Goal: Complete application form

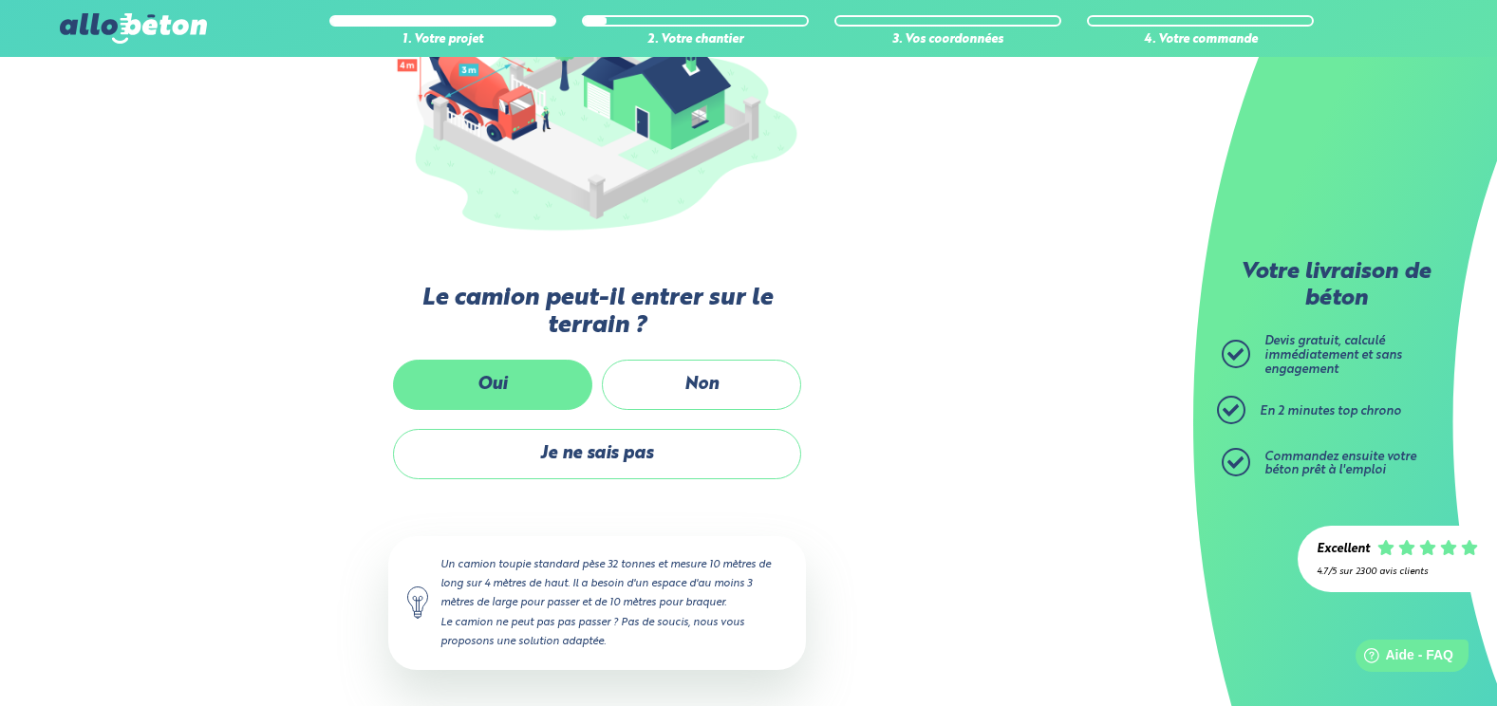
click at [491, 374] on label "Oui" at bounding box center [492, 385] width 199 height 50
click at [0, 0] on input "Oui" at bounding box center [0, 0] width 0 height 0
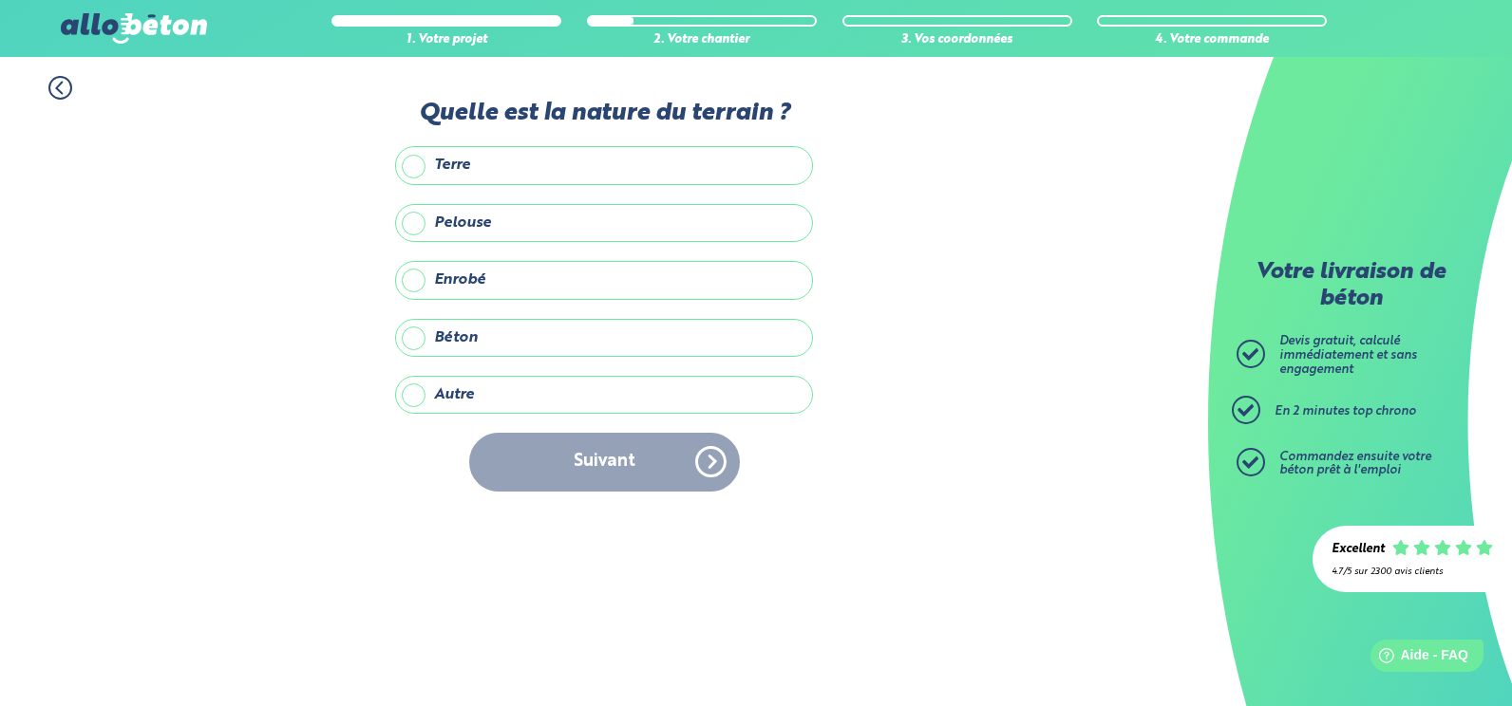
click at [411, 399] on label "Autre" at bounding box center [604, 395] width 418 height 38
click at [0, 0] on input "Autre" at bounding box center [0, 0] width 0 height 0
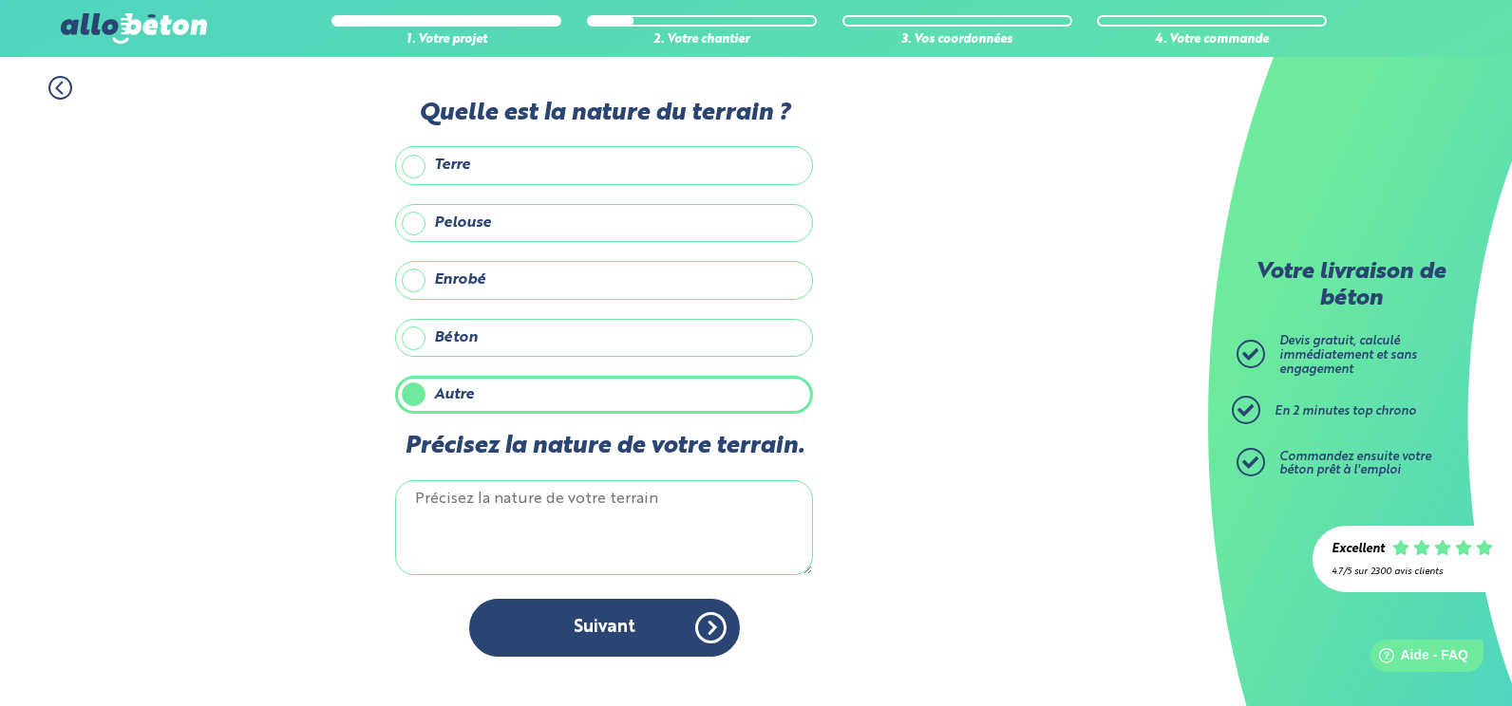
click at [508, 509] on textarea "Précisez la nature de votre terrain." at bounding box center [604, 527] width 418 height 95
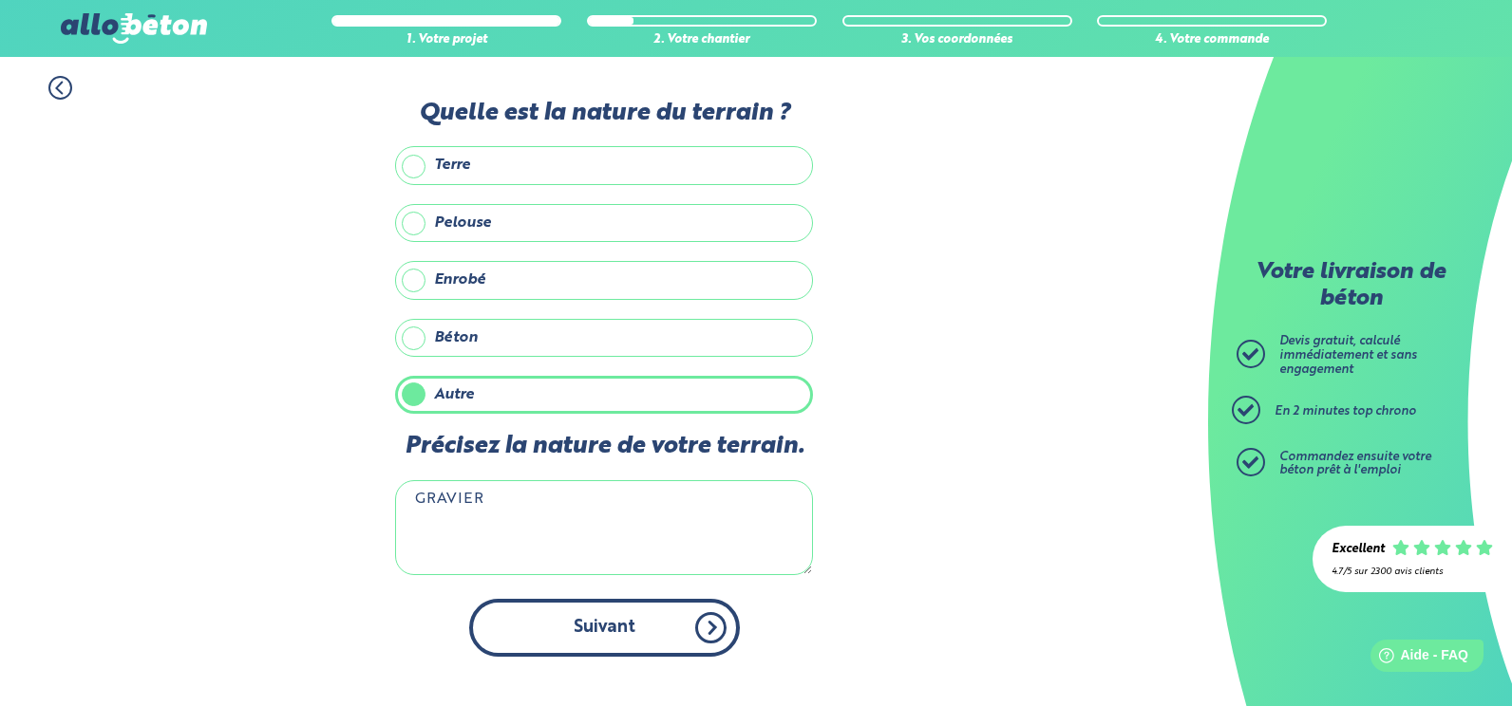
type textarea "GRAVIER"
click at [662, 629] on button "Suivant" at bounding box center [604, 628] width 271 height 58
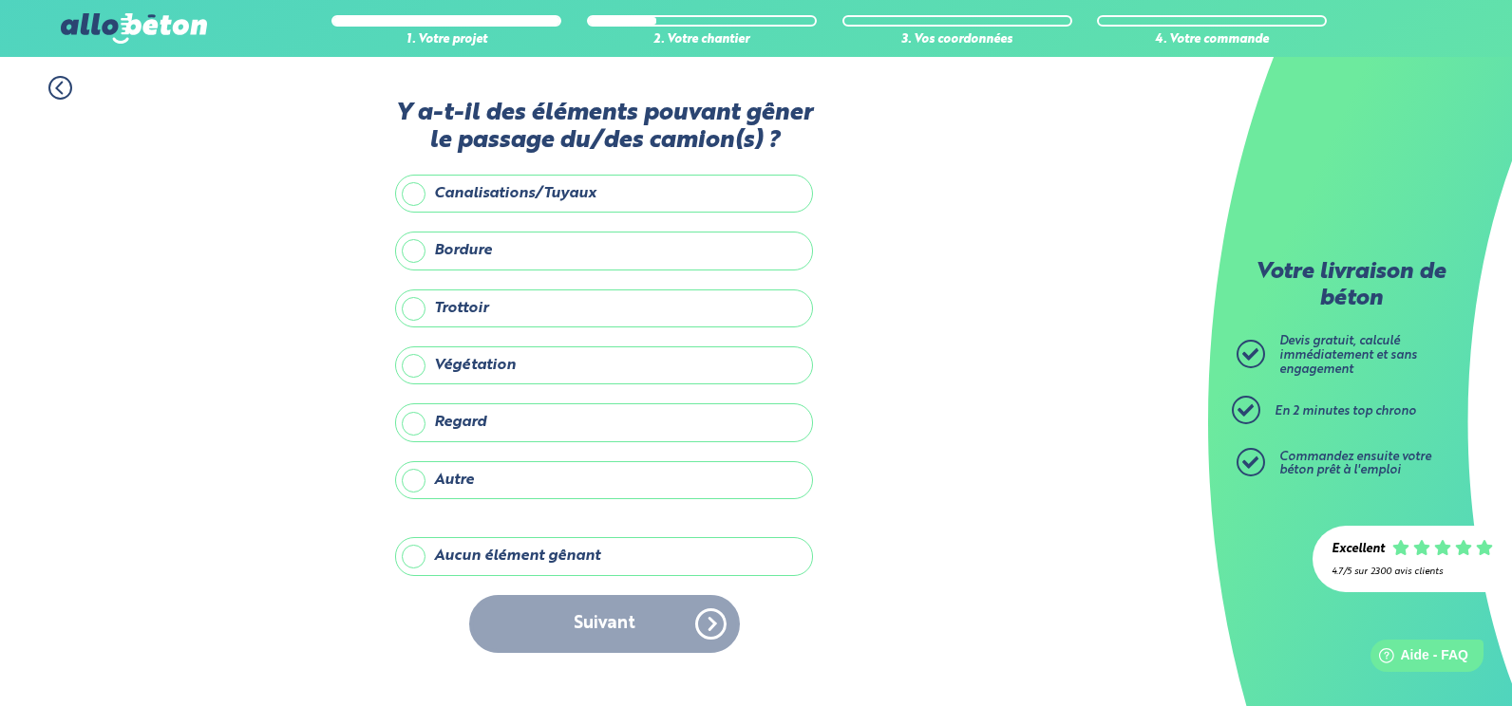
click at [422, 554] on label "Aucun élément gênant" at bounding box center [604, 556] width 418 height 38
click at [0, 0] on input "Aucun élément gênant" at bounding box center [0, 0] width 0 height 0
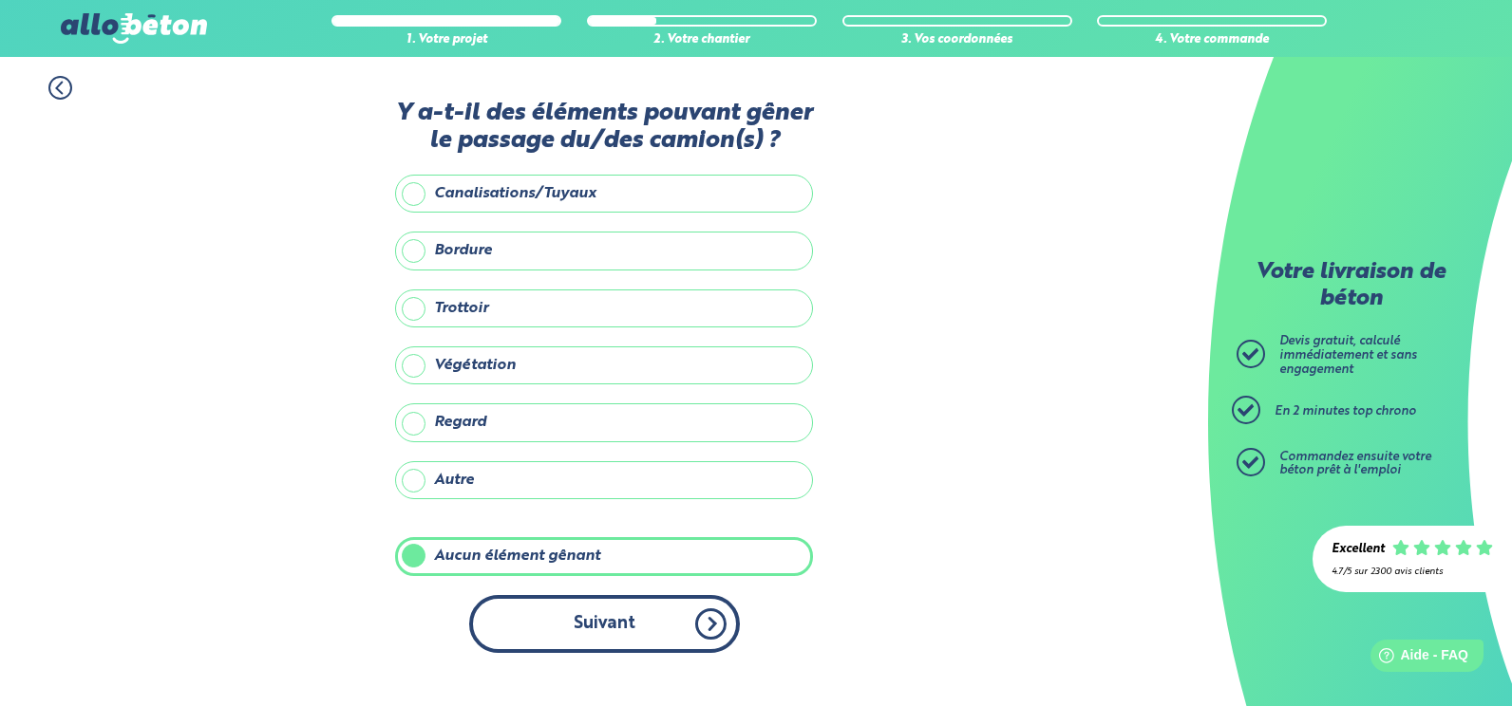
click at [635, 629] on button "Suivant" at bounding box center [604, 624] width 271 height 58
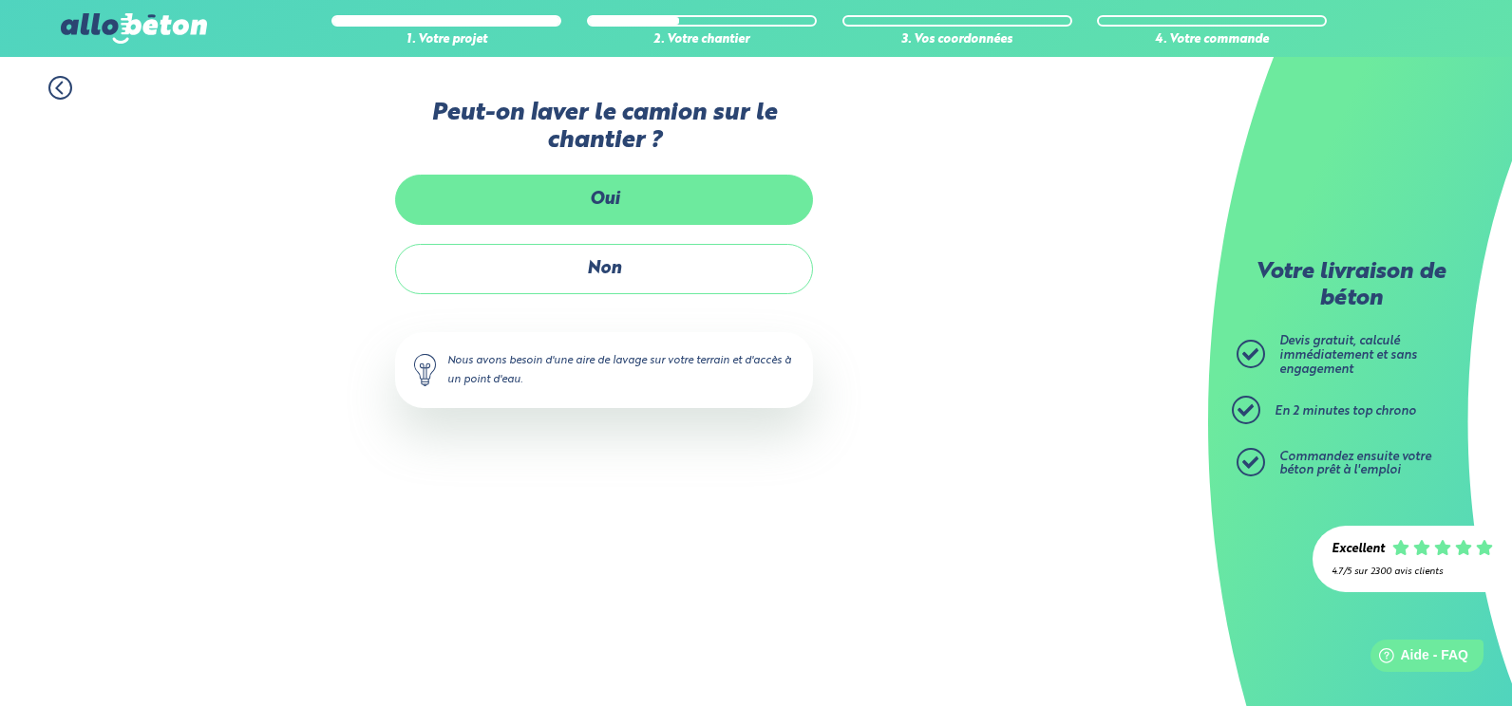
click at [643, 192] on label "Oui" at bounding box center [604, 200] width 418 height 50
click at [0, 0] on input "Oui" at bounding box center [0, 0] width 0 height 0
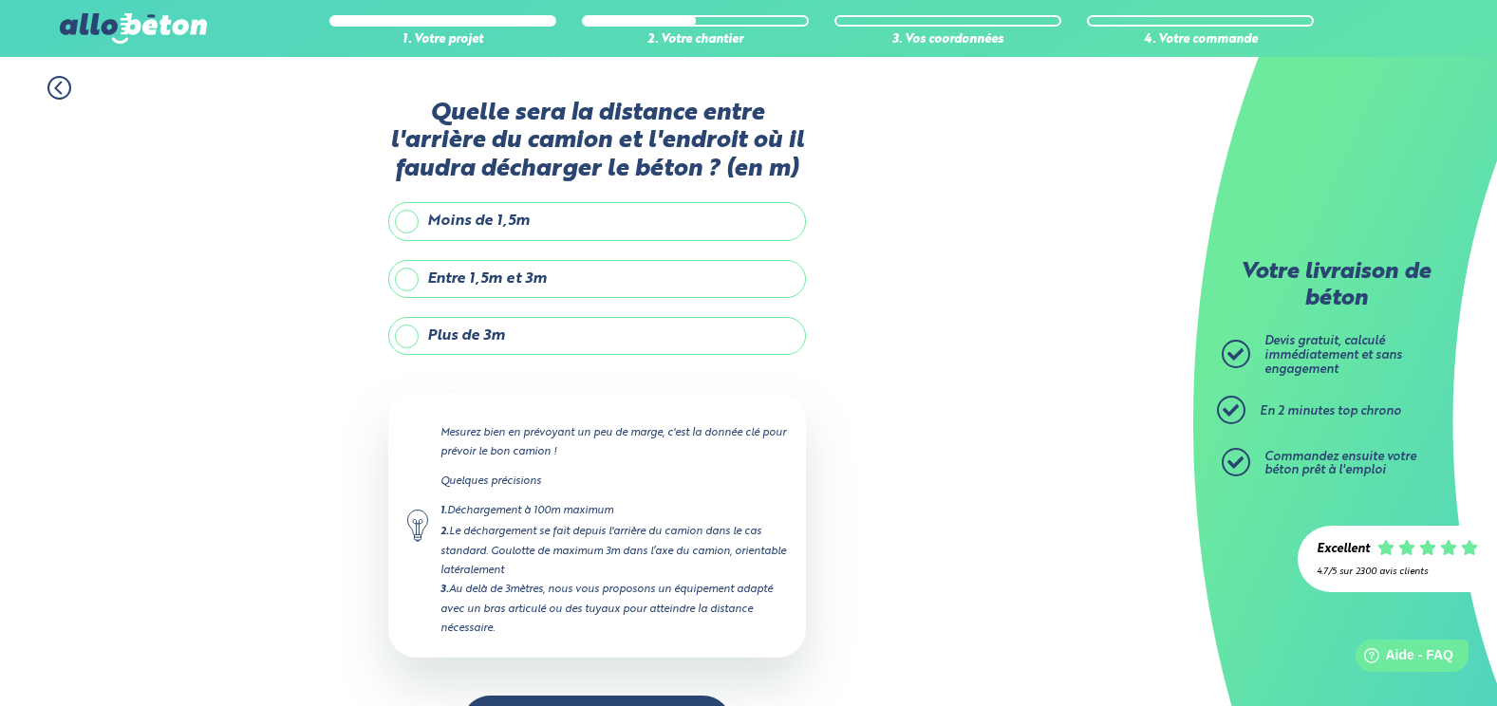
click at [516, 335] on label "Plus de 3m" at bounding box center [597, 336] width 418 height 38
click at [0, 0] on input "Plus de 3m" at bounding box center [0, 0] width 0 height 0
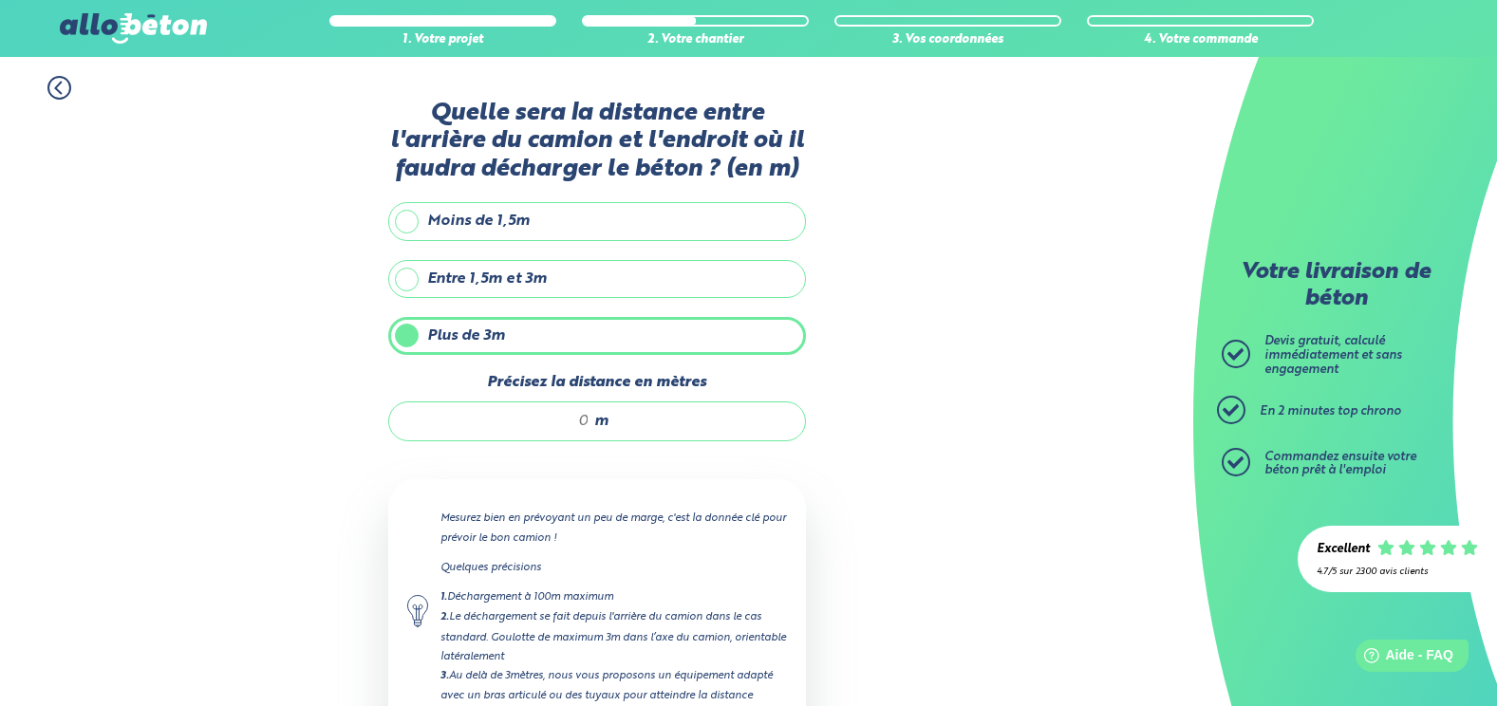
drag, startPoint x: 566, startPoint y: 418, endPoint x: 614, endPoint y: 417, distance: 48.4
click at [614, 417] on div "m" at bounding box center [597, 422] width 418 height 40
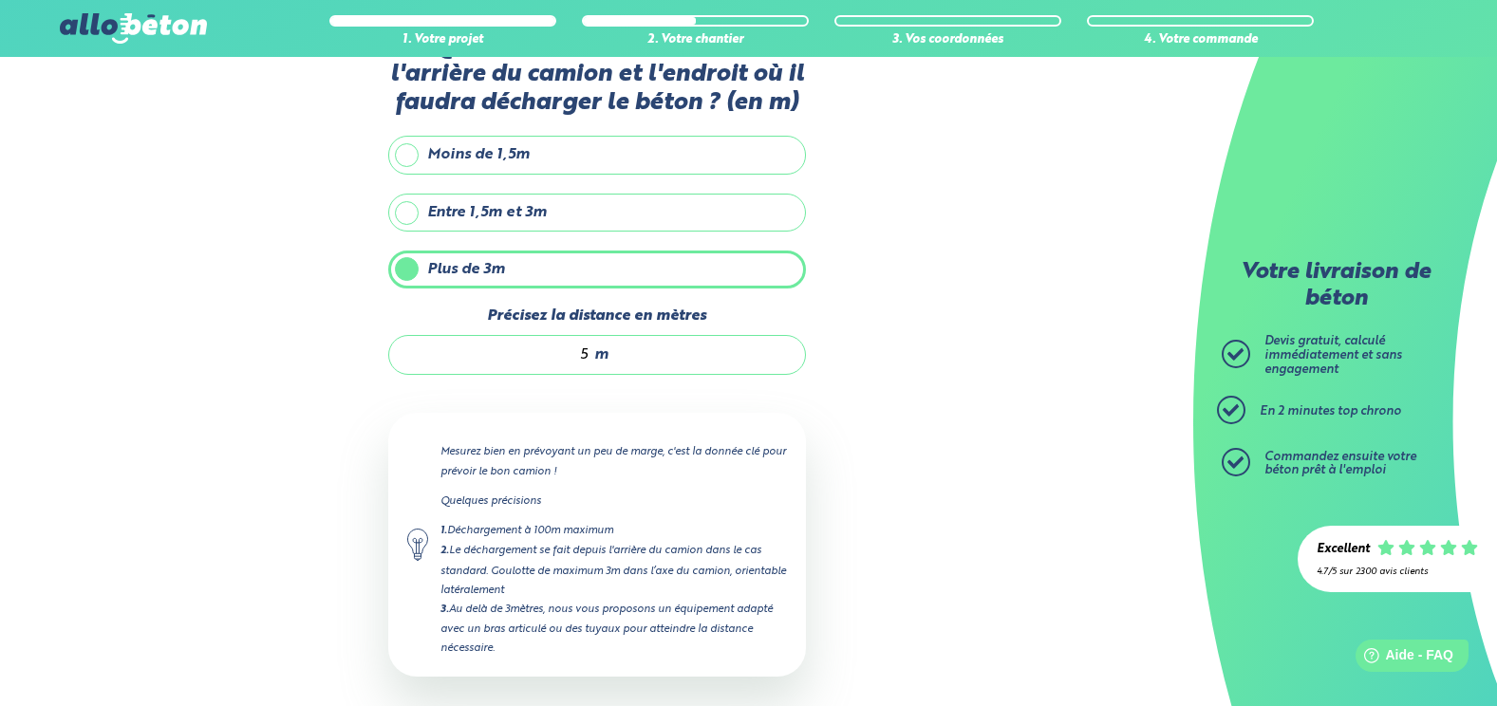
scroll to position [153, 0]
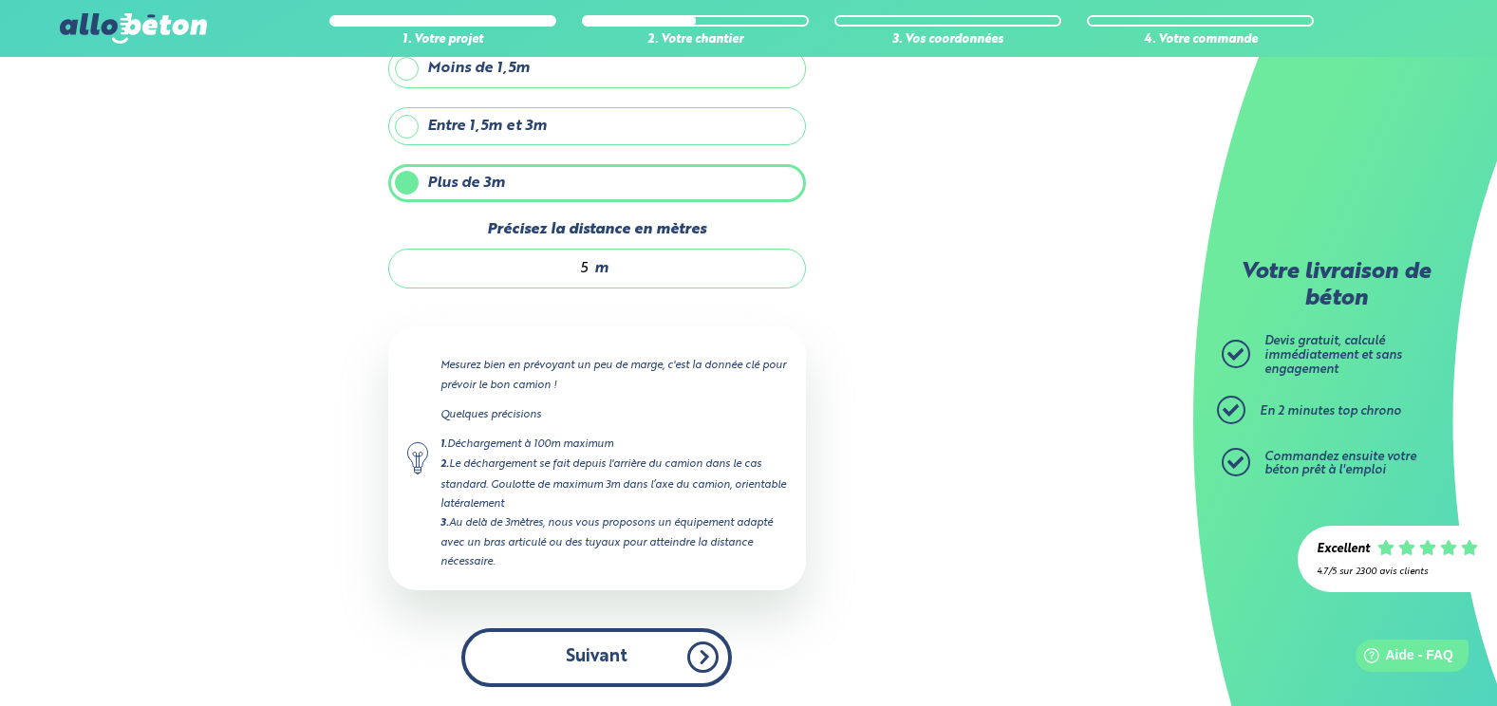
type input "5"
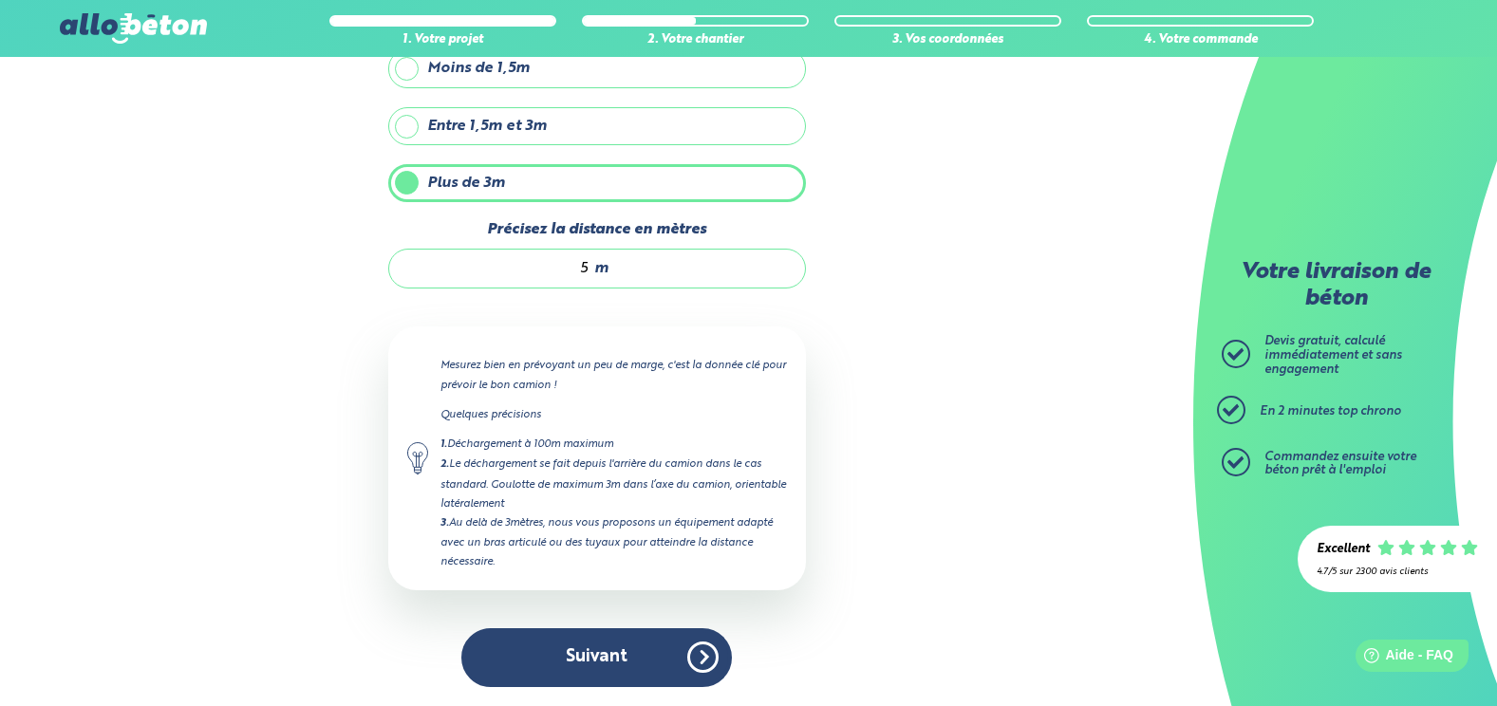
click at [618, 648] on button "Suivant" at bounding box center [596, 658] width 271 height 58
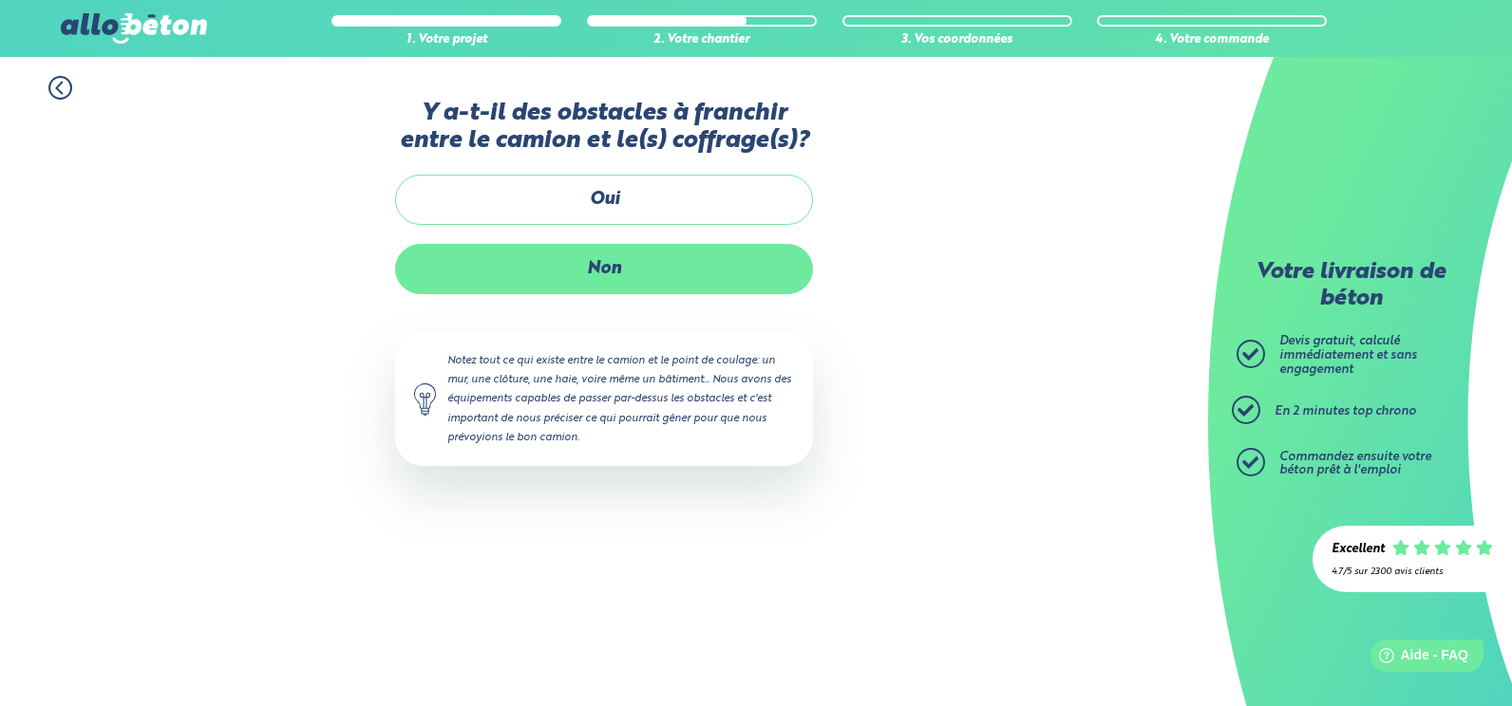
click at [685, 272] on label "Non" at bounding box center [604, 269] width 418 height 50
click at [0, 0] on input "Non" at bounding box center [0, 0] width 0 height 0
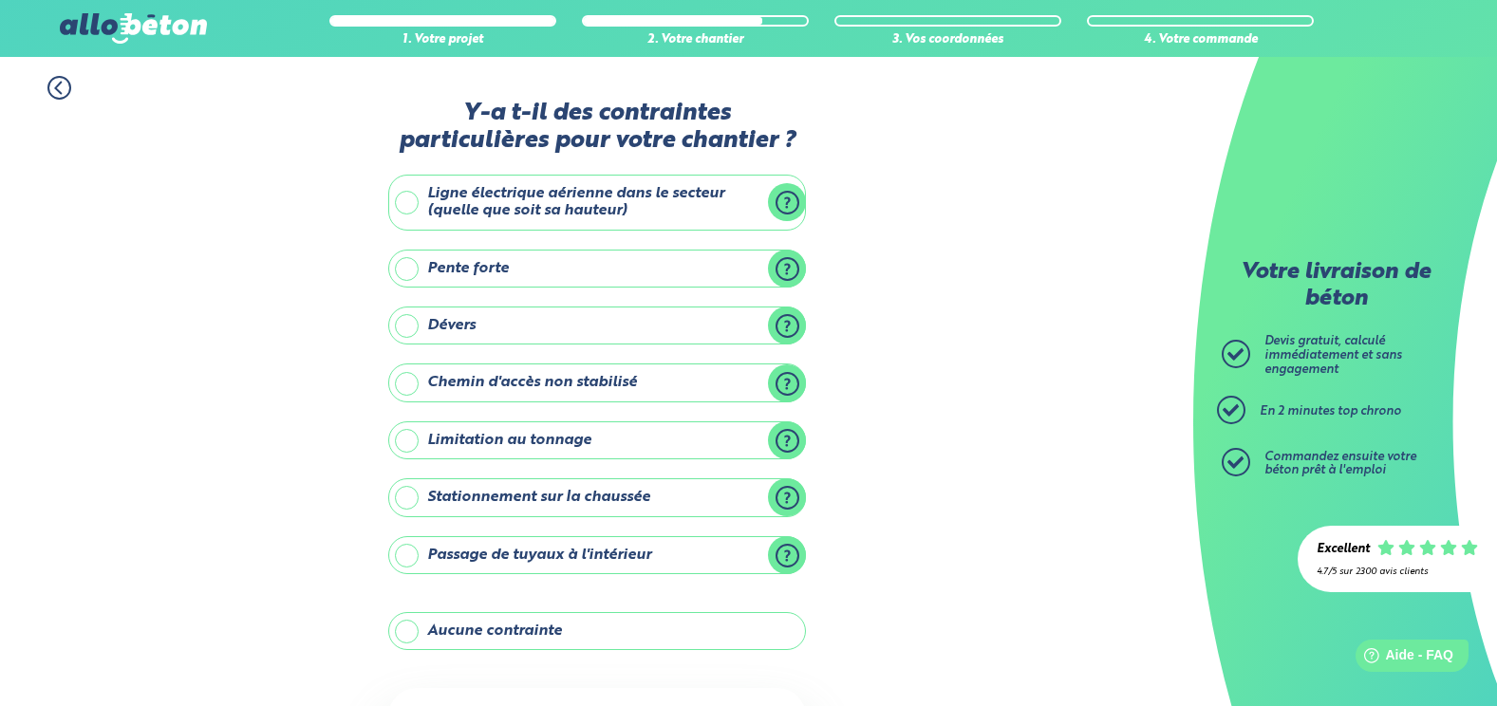
click at [397, 636] on label "Aucune contrainte" at bounding box center [597, 631] width 418 height 38
click at [0, 0] on input "Aucune contrainte" at bounding box center [0, 0] width 0 height 0
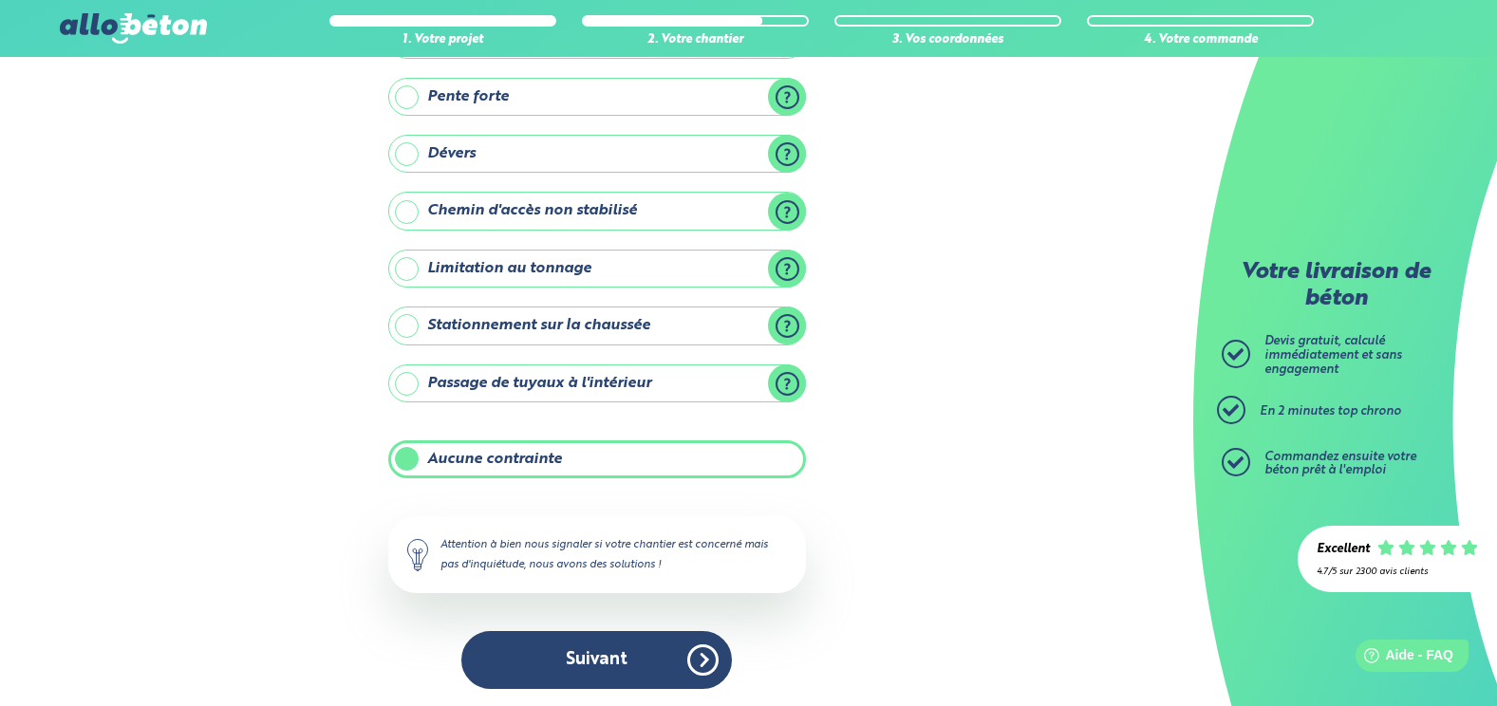
scroll to position [174, 0]
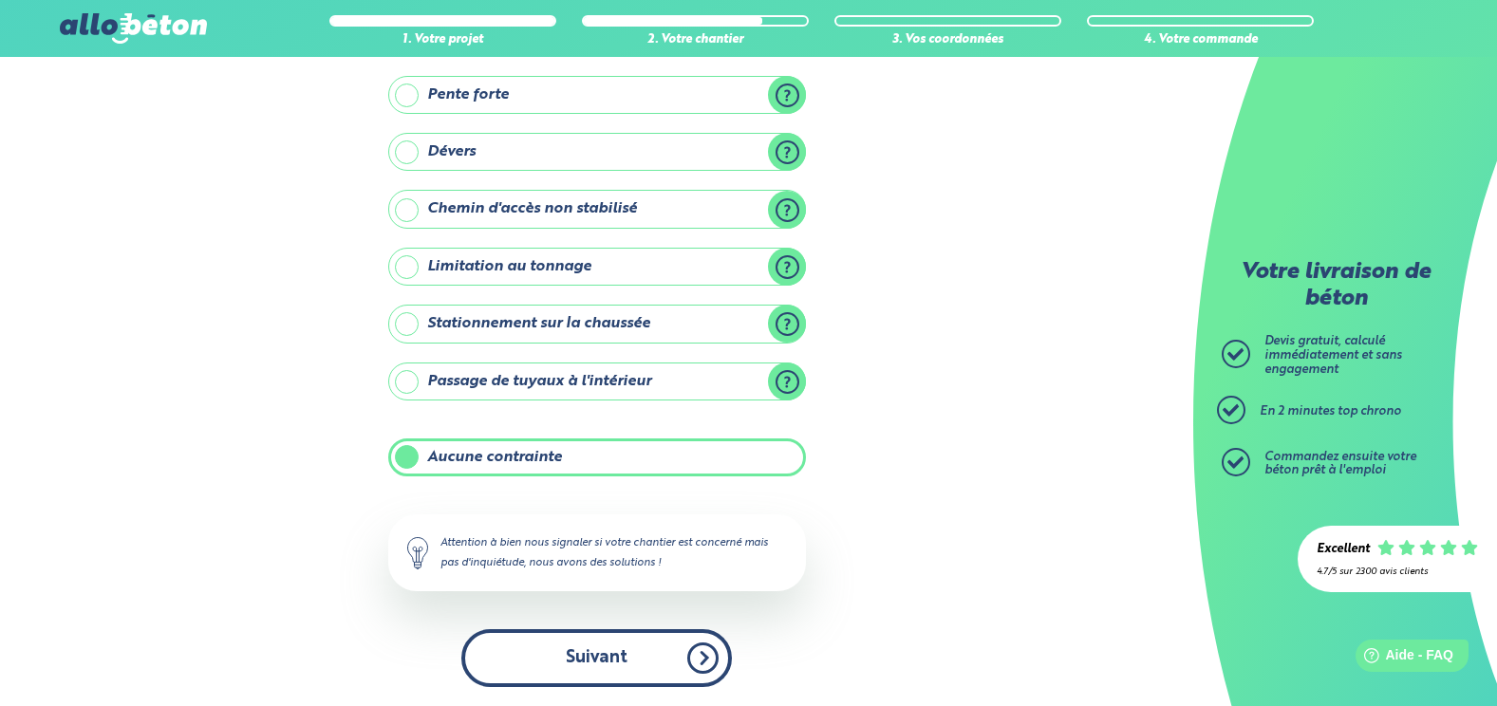
click at [562, 657] on button "Suivant" at bounding box center [596, 658] width 271 height 58
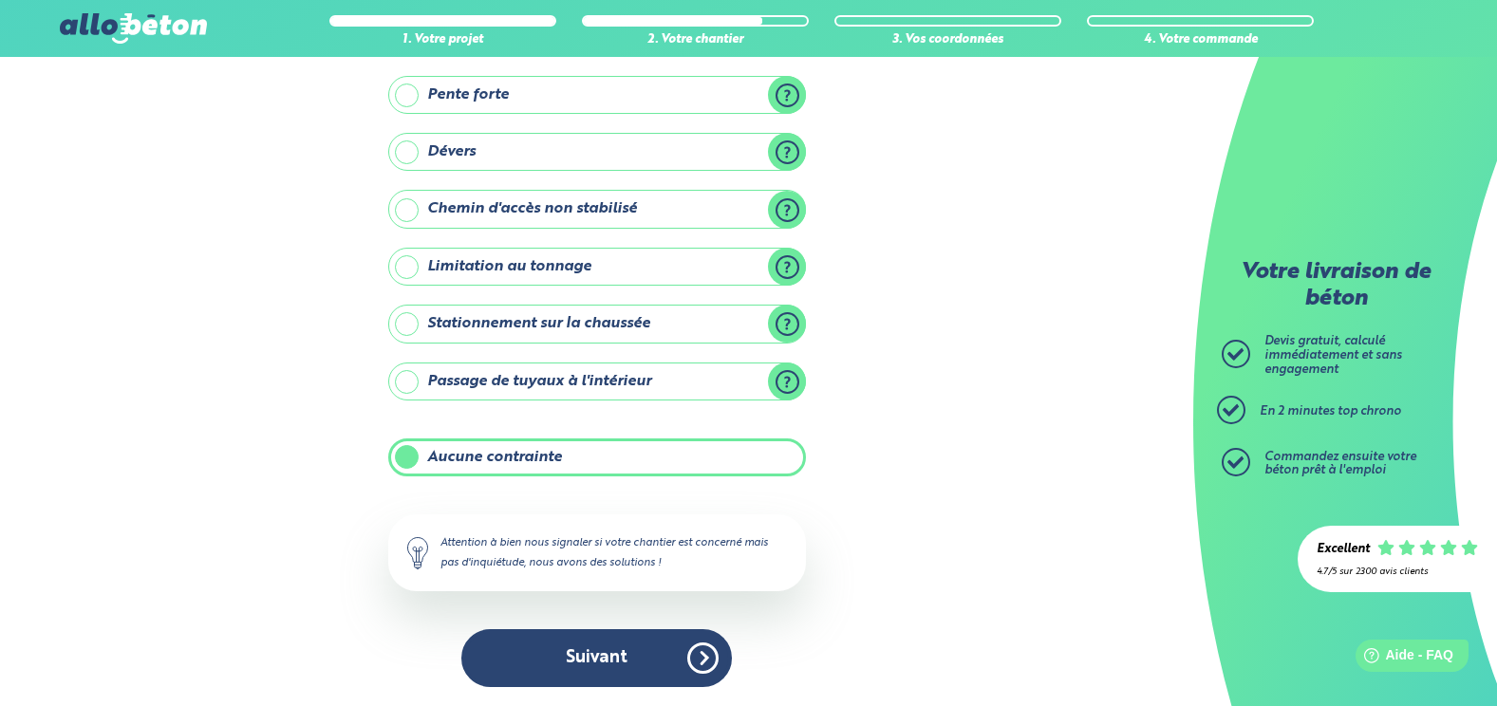
scroll to position [9, 0]
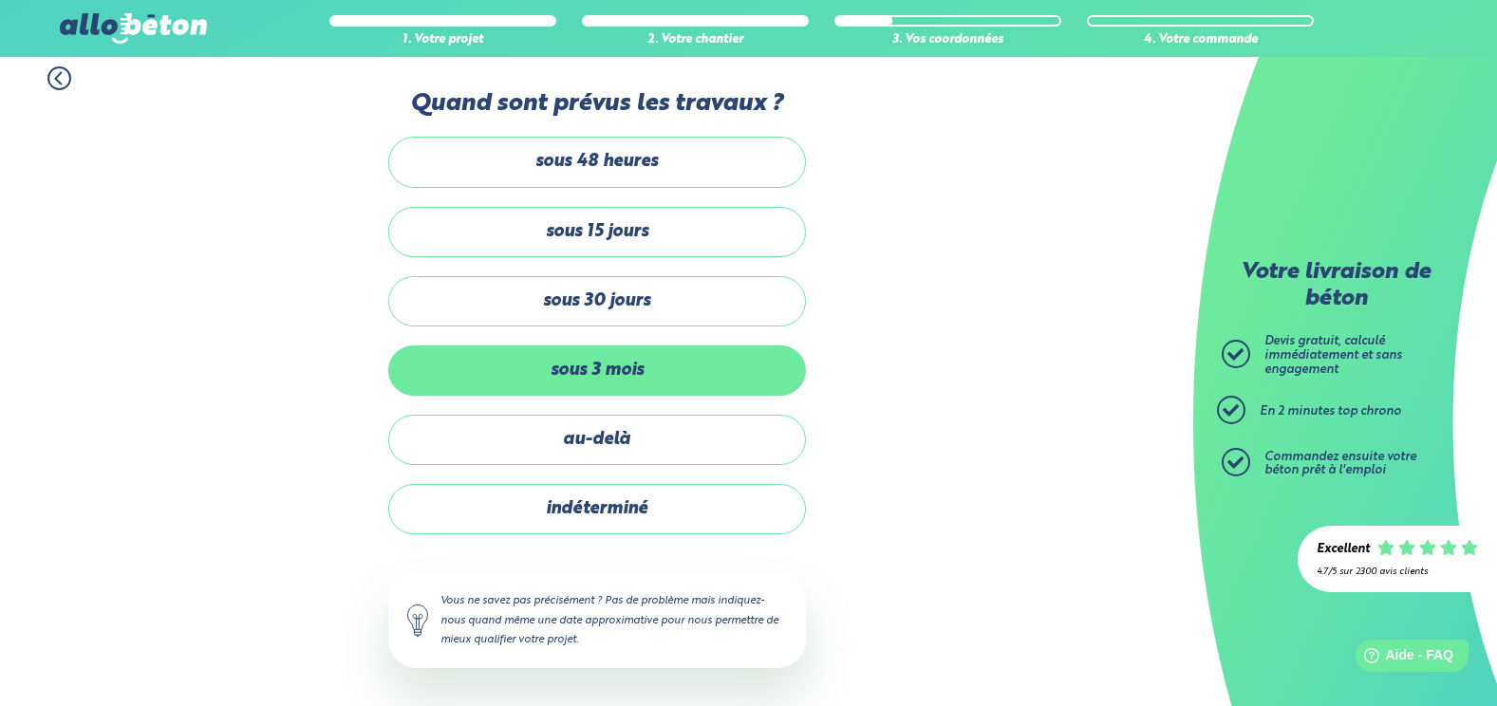
click at [601, 366] on label "sous 3 mois" at bounding box center [597, 371] width 418 height 50
click at [0, 0] on input "sous 3 mois" at bounding box center [0, 0] width 0 height 0
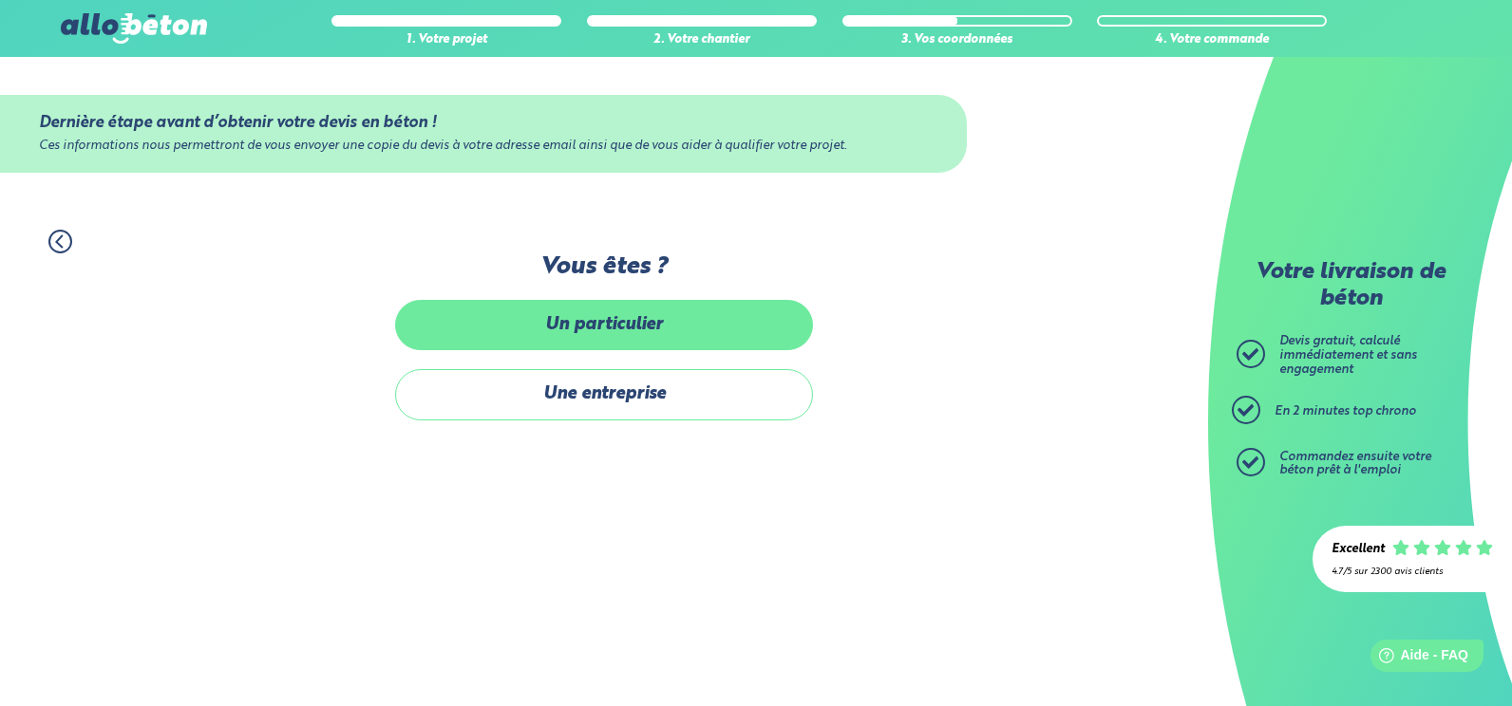
click at [610, 330] on label "Un particulier" at bounding box center [604, 325] width 418 height 50
click at [0, 0] on input "Un particulier" at bounding box center [0, 0] width 0 height 0
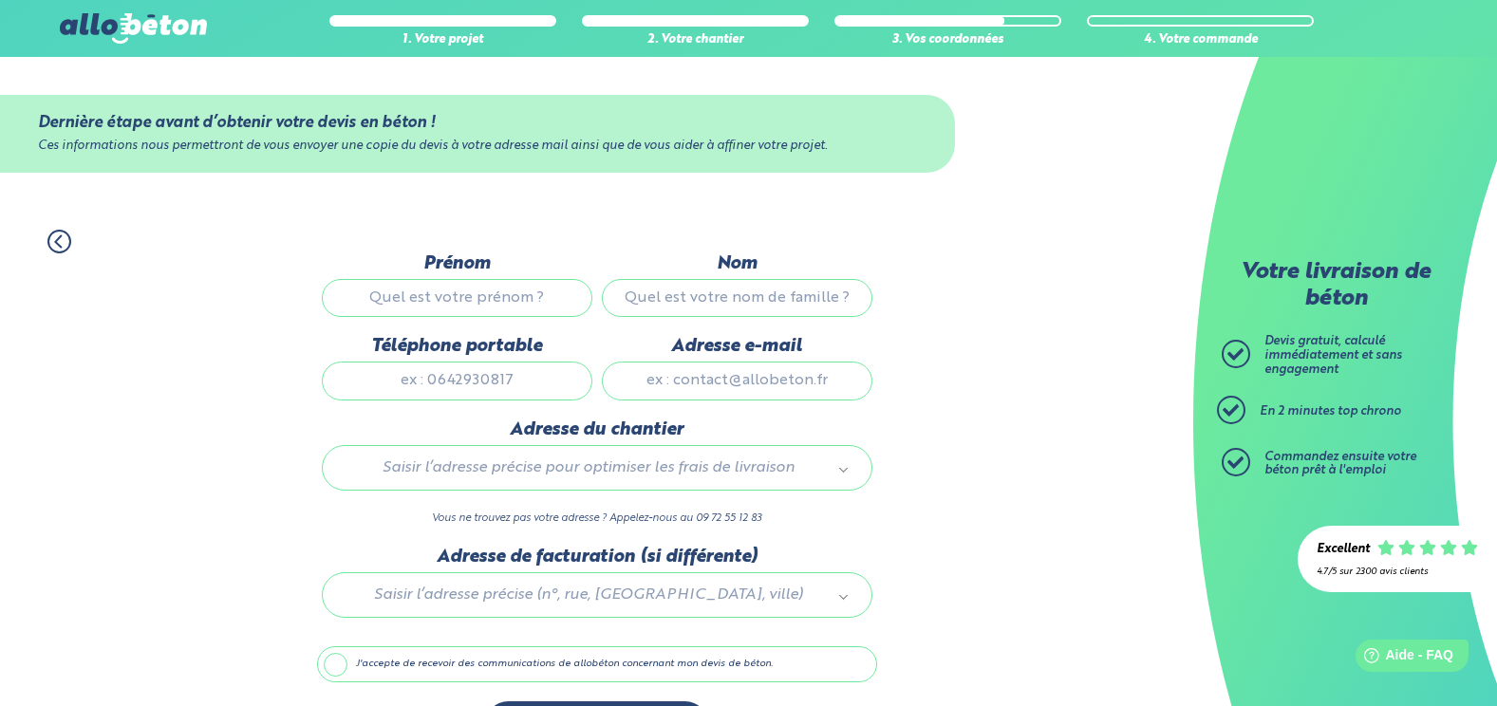
click at [489, 292] on input "Prénom" at bounding box center [457, 298] width 271 height 38
type input "pascal"
type input "[PERSON_NAME]"
type input "0659240322"
type input "[EMAIL_ADDRESS][DOMAIN_NAME]"
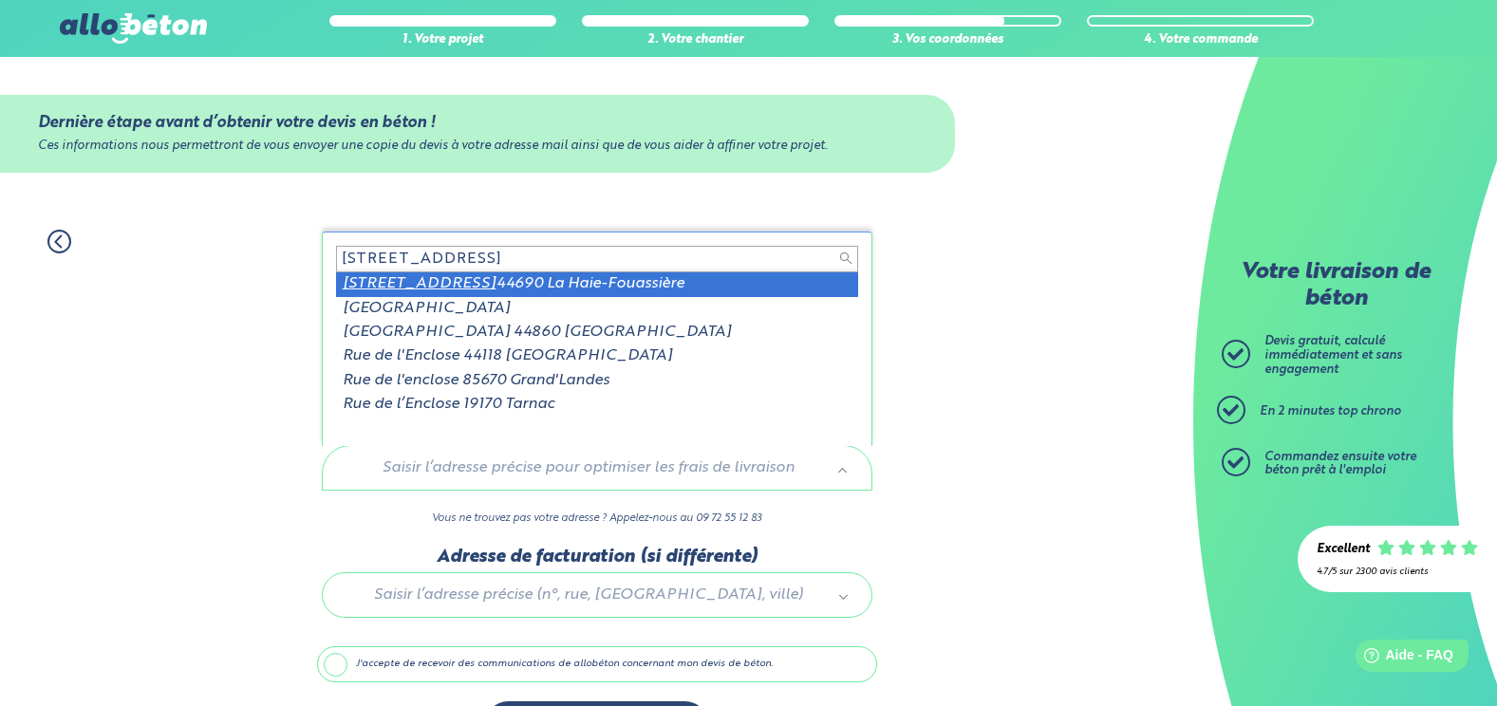
type input "[STREET_ADDRESS]"
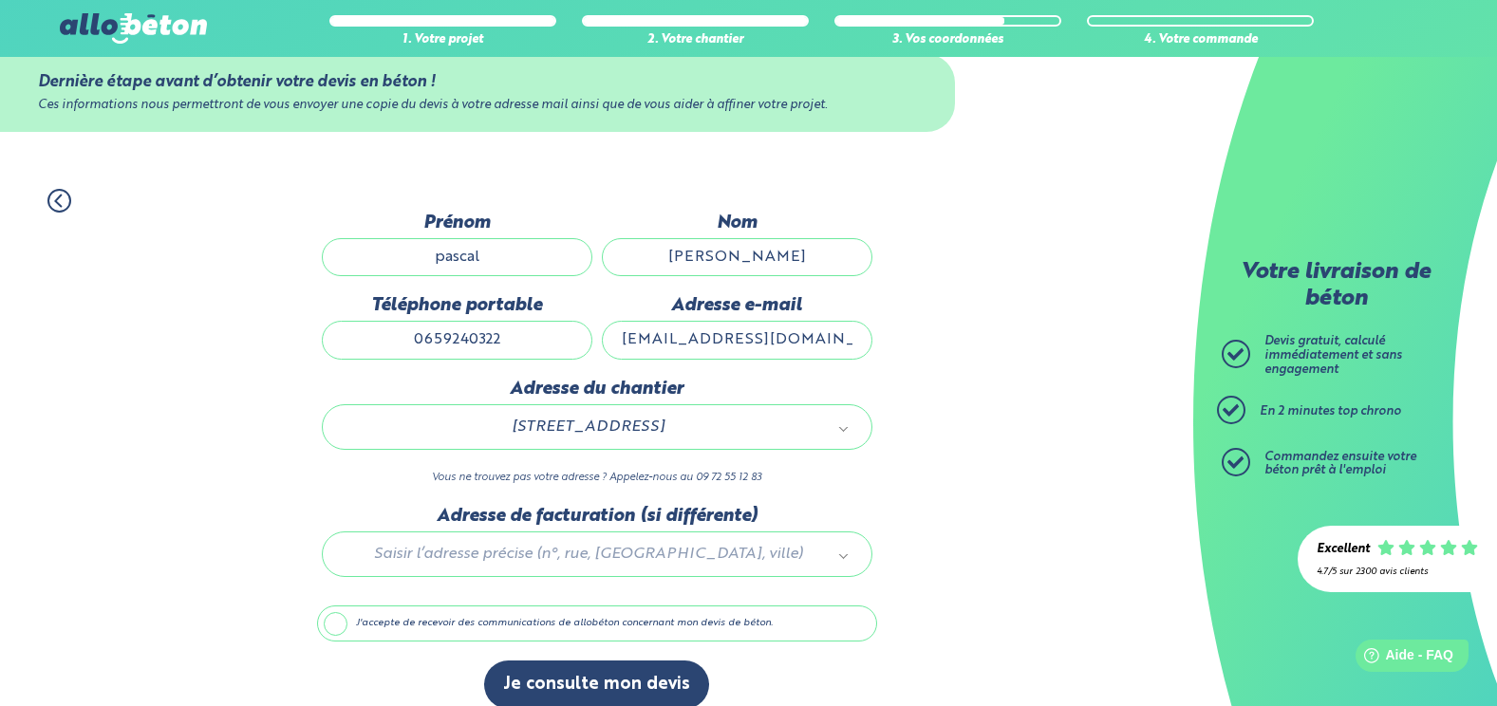
scroll to position [63, 0]
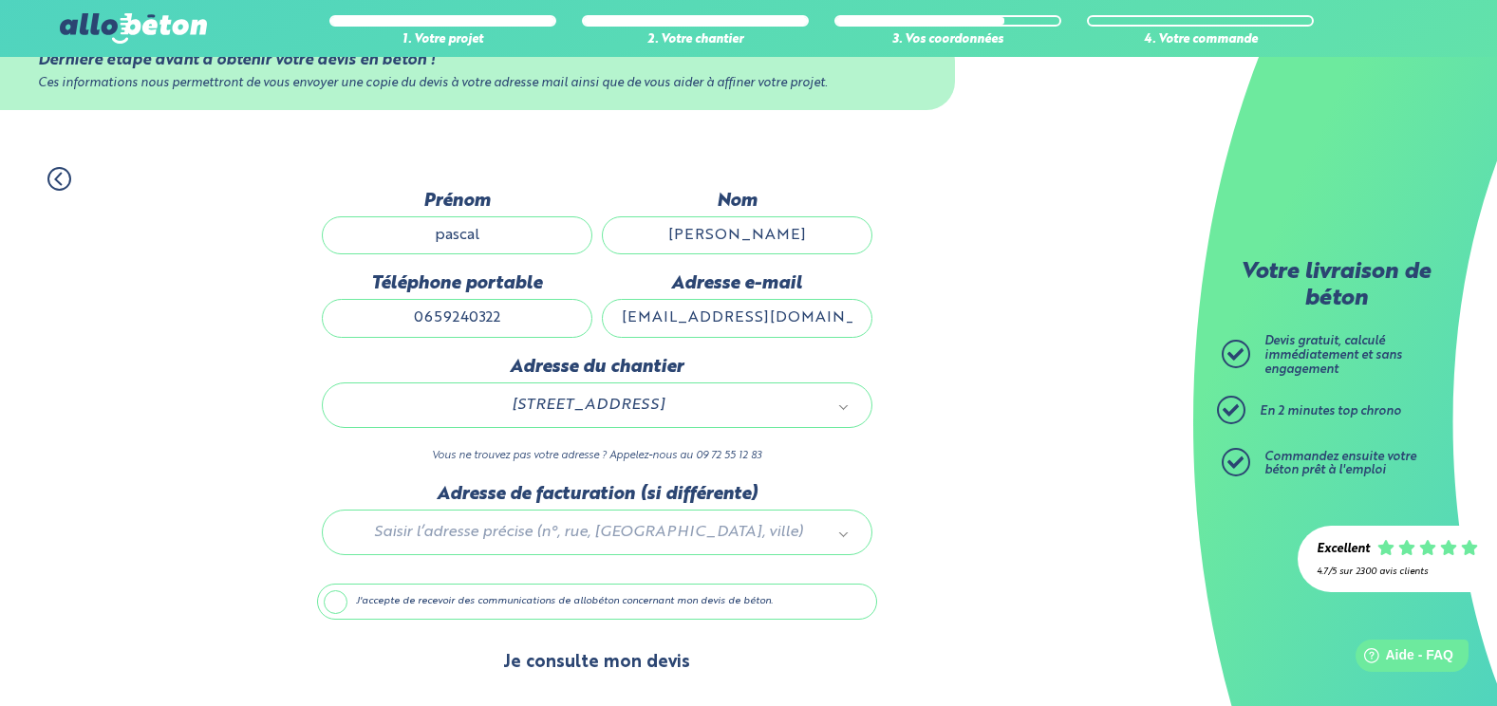
click at [562, 657] on button "Je consulte mon devis" at bounding box center [596, 663] width 225 height 48
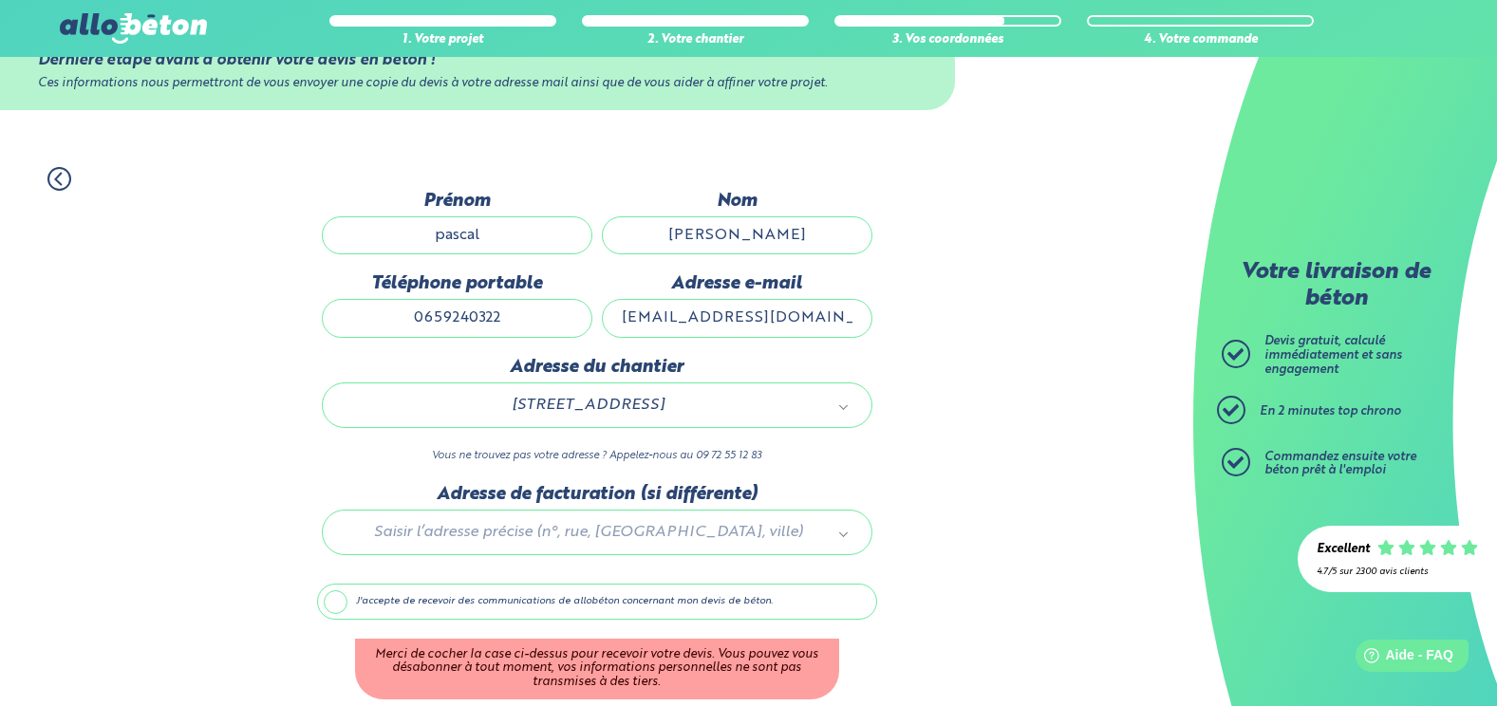
click at [339, 598] on label "J'accepte de recevoir des communications de allobéton concernant mon devis de b…" at bounding box center [597, 602] width 560 height 36
click at [0, 0] on input "J'accepte de recevoir des communications de allobéton concernant mon devis de b…" at bounding box center [0, 0] width 0 height 0
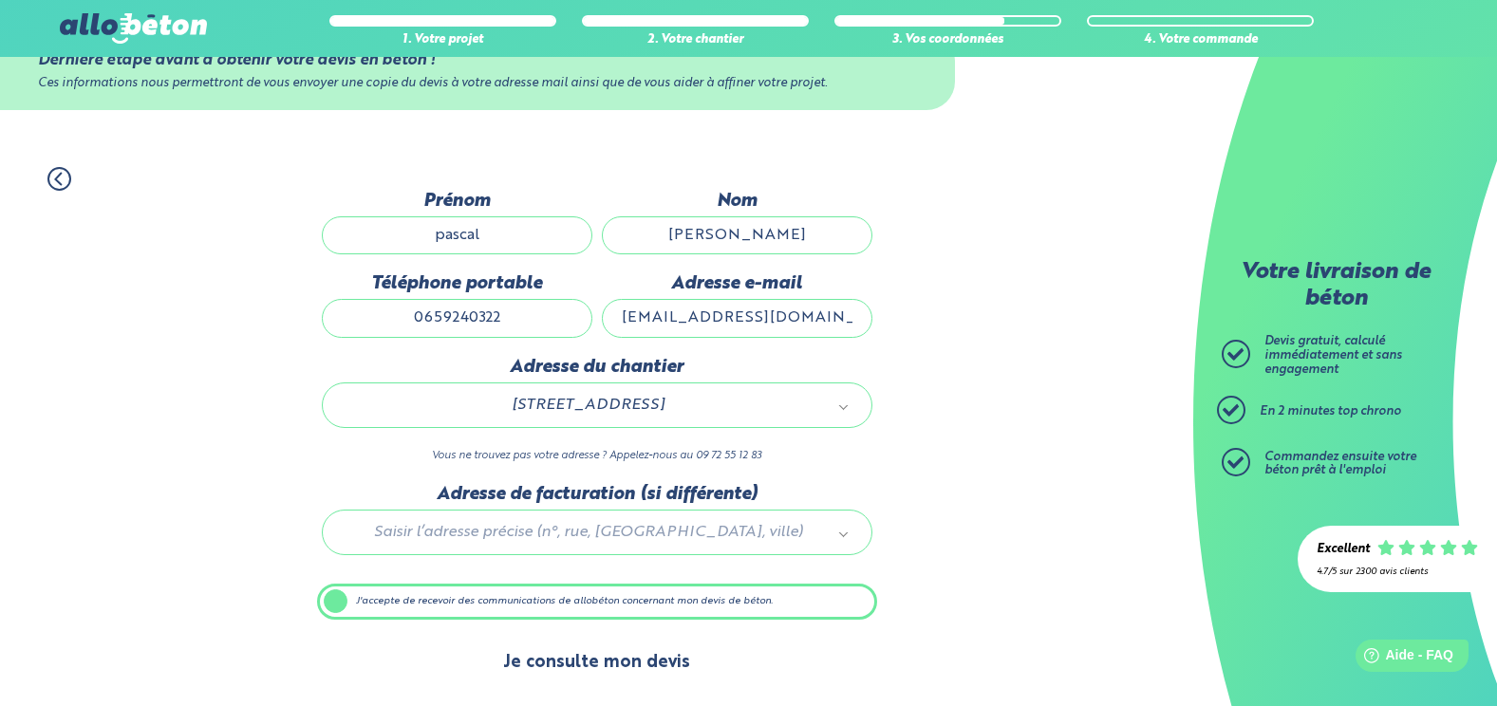
click at [580, 666] on button "Je consulte mon devis" at bounding box center [596, 663] width 225 height 48
